Goal: Task Accomplishment & Management: Use online tool/utility

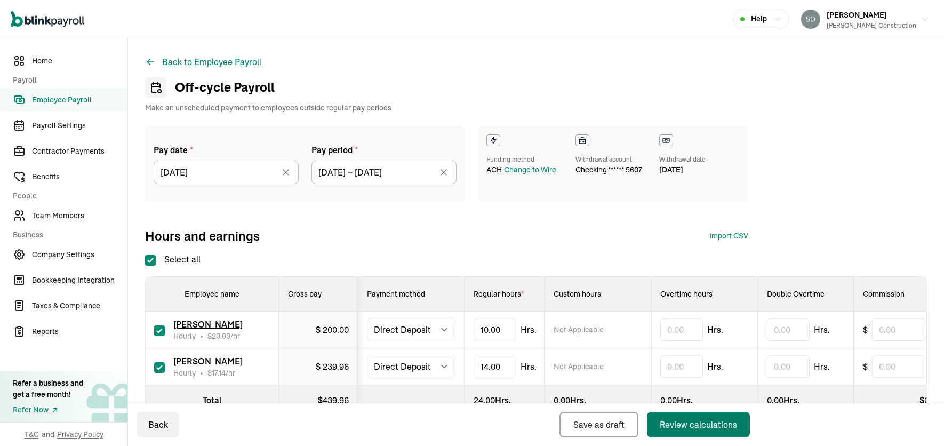
select select "direct_deposit"
click at [286, 172] on icon at bounding box center [285, 172] width 5 height 5
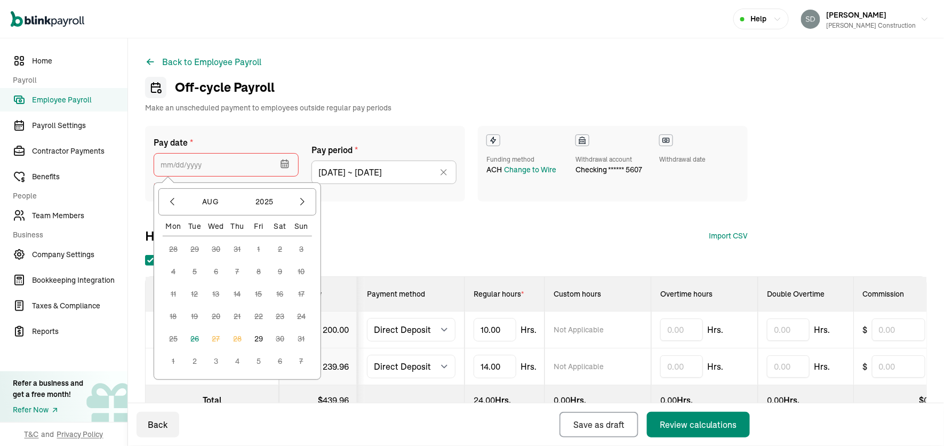
click at [242, 165] on input "text" at bounding box center [226, 164] width 145 height 23
click at [216, 365] on button "3" at bounding box center [215, 360] width 21 height 21
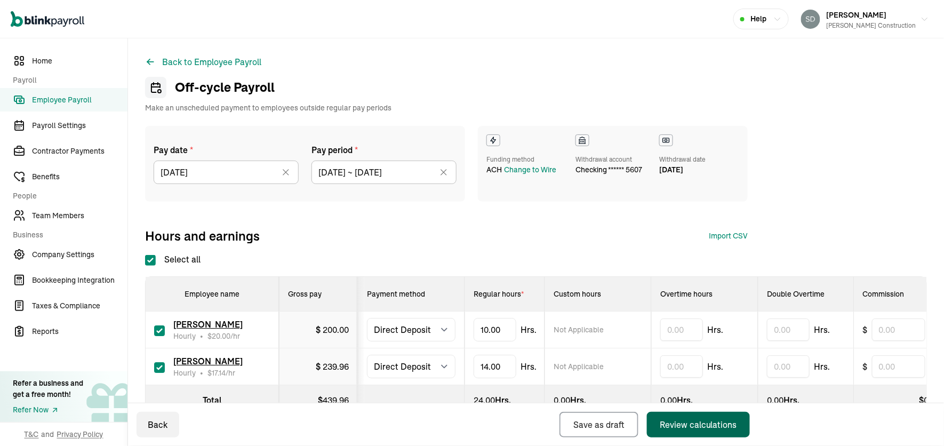
click at [683, 420] on div "Review calculations" at bounding box center [698, 424] width 77 height 13
